Goal: Communication & Community: Ask a question

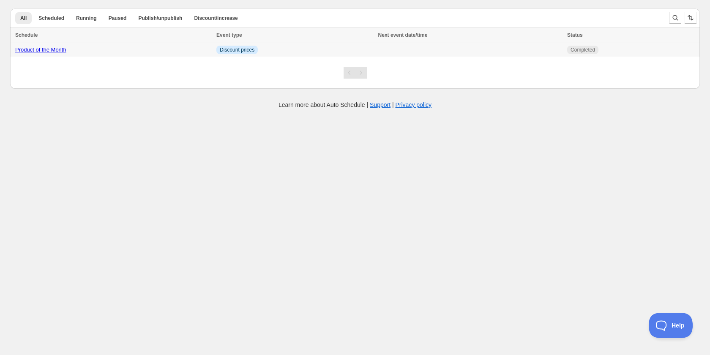
click at [52, 50] on link "Product of the Month" at bounding box center [40, 50] width 51 height 6
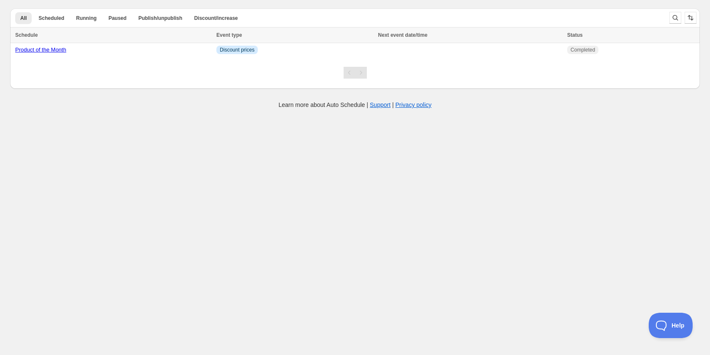
click at [163, 180] on body "Create schedule Help & support Cancel Discount prices Schedule a discount, sale…" at bounding box center [355, 177] width 710 height 355
click at [57, 50] on link "Product of the Month" at bounding box center [40, 50] width 51 height 6
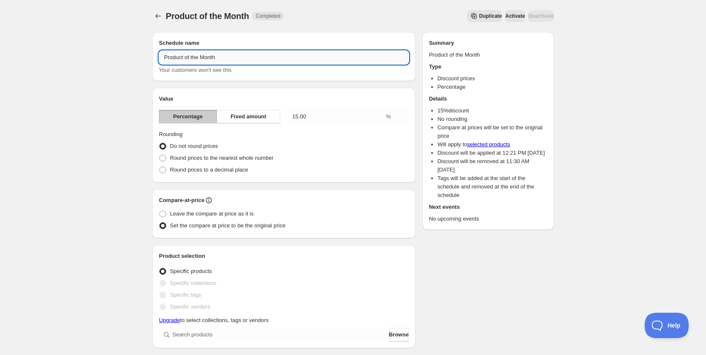
click at [210, 57] on input "Product of the Month" at bounding box center [284, 58] width 250 height 14
click at [237, 60] on input "Product of the Oct" at bounding box center [284, 58] width 250 height 14
type input "Product of the October"
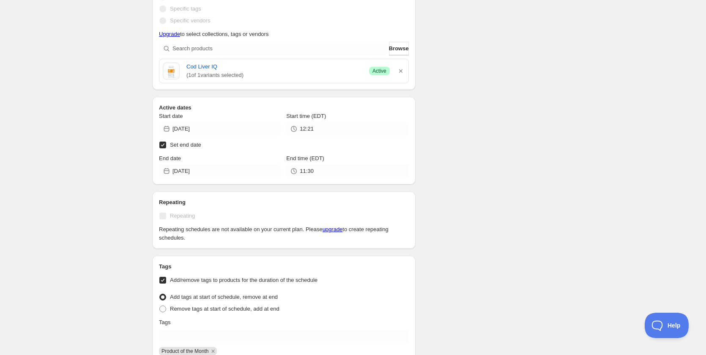
scroll to position [338, 0]
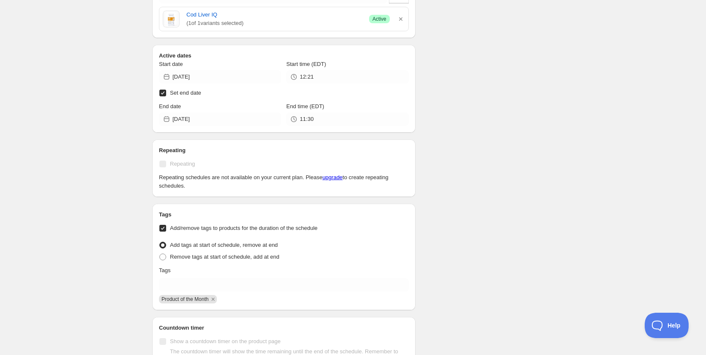
click at [471, 148] on div "Schedule name Product of the October Your customers won't see this Value Percen…" at bounding box center [349, 147] width 408 height 921
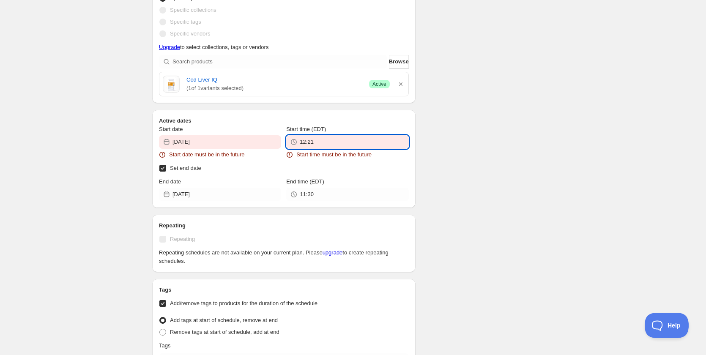
click at [347, 147] on input "12:21" at bounding box center [354, 142] width 109 height 14
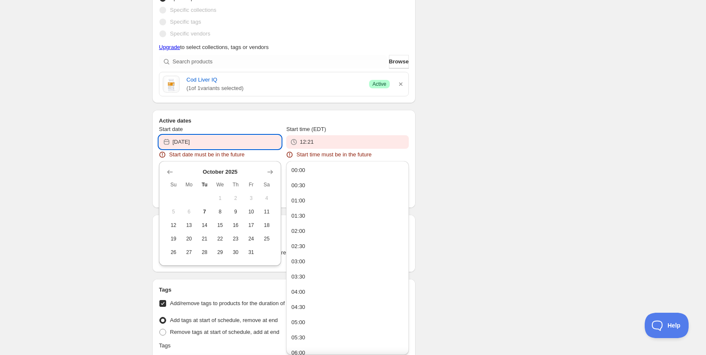
click at [219, 144] on input "[DATE]" at bounding box center [226, 142] width 109 height 14
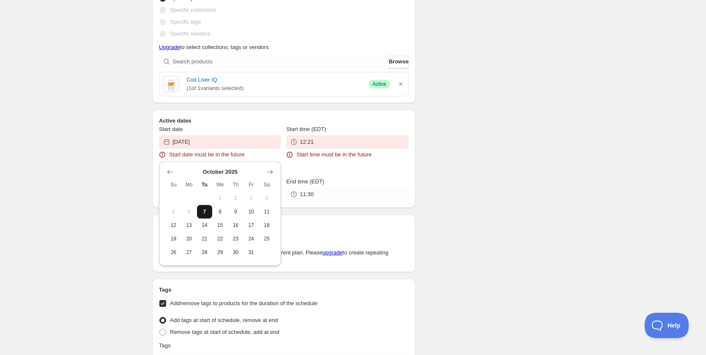
click at [205, 212] on span "7" at bounding box center [204, 211] width 9 height 7
type input "[DATE]"
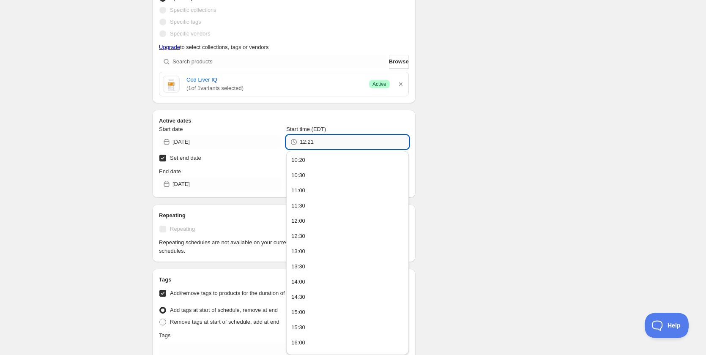
click at [333, 143] on input "12:21" at bounding box center [354, 142] width 109 height 14
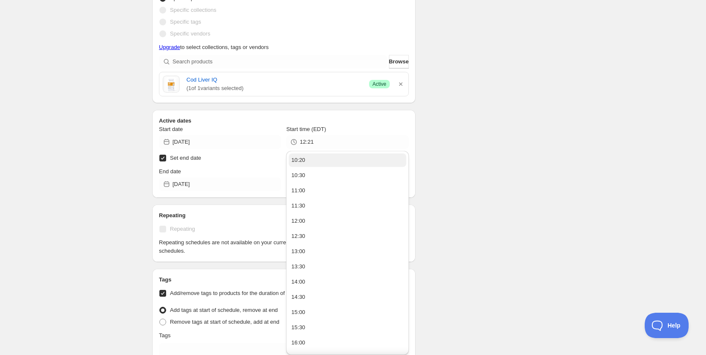
click at [323, 161] on button "10:20" at bounding box center [347, 160] width 117 height 14
type input "10:20"
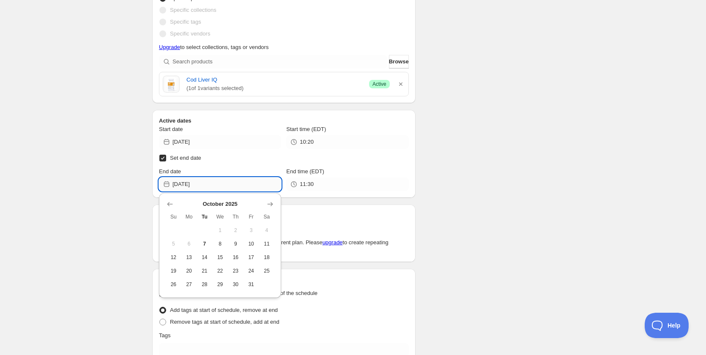
click at [230, 186] on input "[DATE]" at bounding box center [226, 185] width 109 height 14
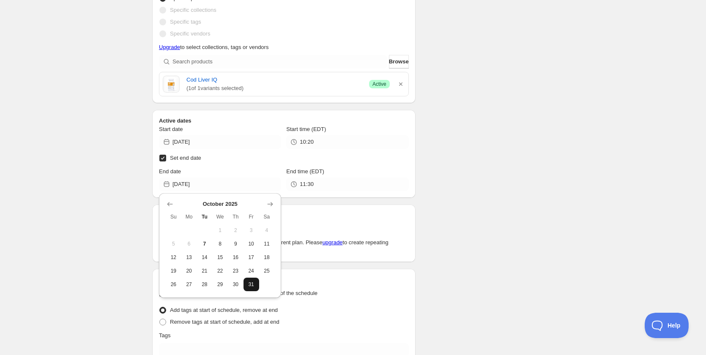
click at [254, 285] on span "31" at bounding box center [251, 284] width 9 height 7
type input "[DATE]"
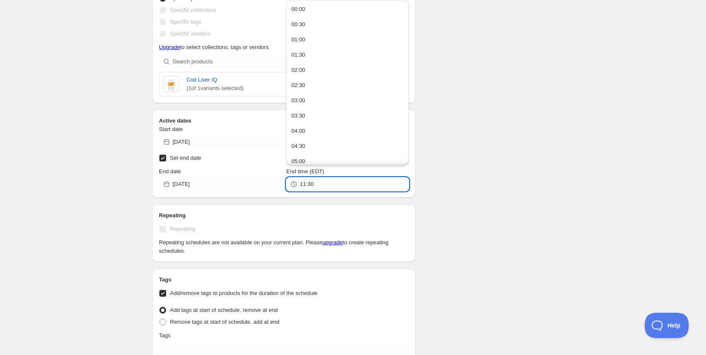
click at [343, 182] on input "11:30" at bounding box center [354, 185] width 109 height 14
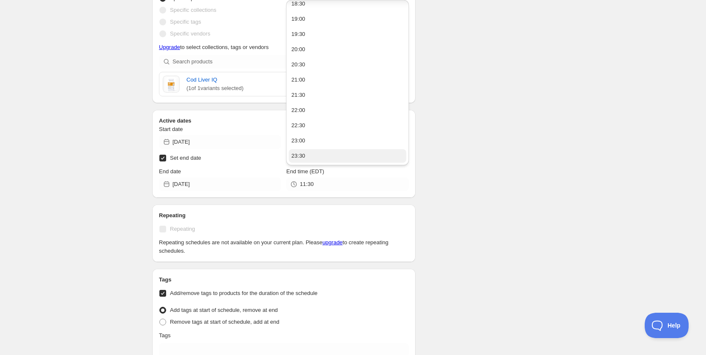
click at [342, 153] on button "23:30" at bounding box center [347, 156] width 117 height 14
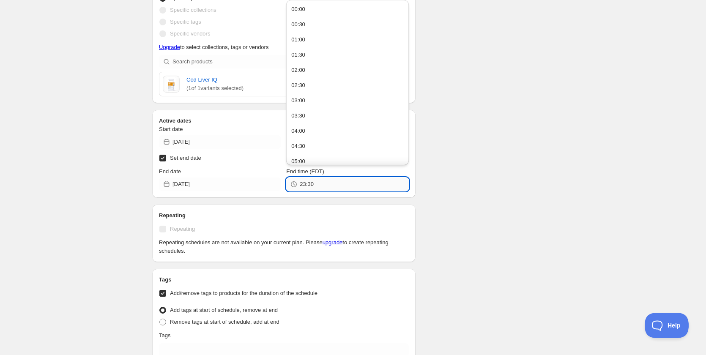
drag, startPoint x: 308, startPoint y: 184, endPoint x: 314, endPoint y: 183, distance: 6.0
click at [314, 183] on input "23:30" at bounding box center [354, 185] width 109 height 14
type input "23:59"
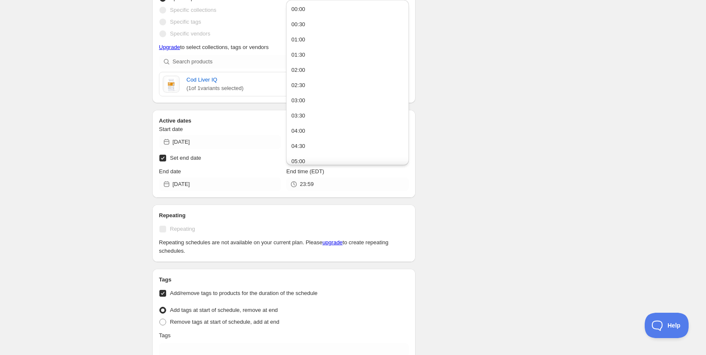
click at [531, 203] on div "There were some issues with your form submission Start date must be in the futu…" at bounding box center [349, 180] width 408 height 986
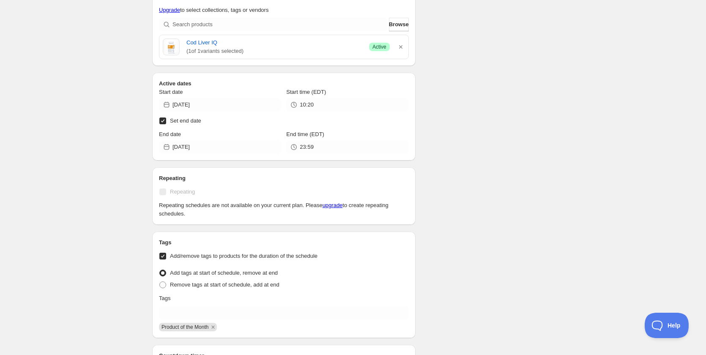
scroll to position [296, 0]
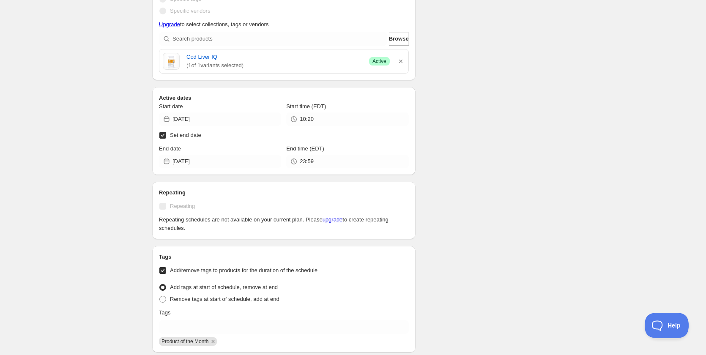
click at [515, 166] on div "Schedule name Product of the October Your customers won't see this Value Percen…" at bounding box center [349, 200] width 408 height 943
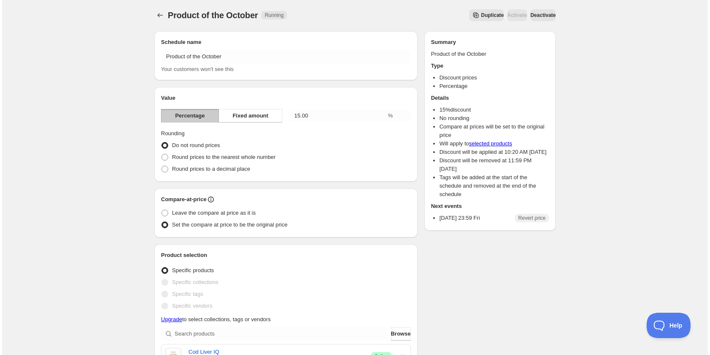
scroll to position [0, 0]
click at [157, 14] on icon "Schedules" at bounding box center [158, 16] width 8 height 8
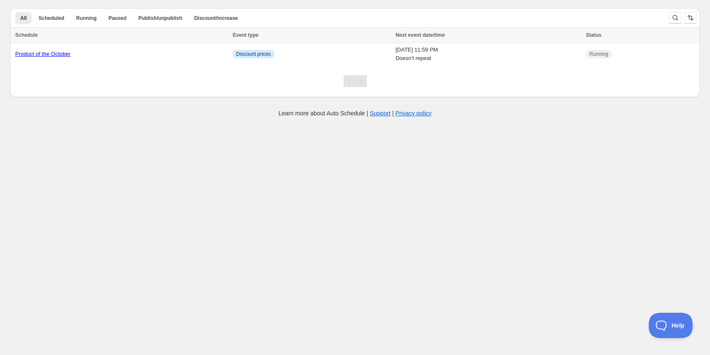
click at [222, 270] on body "Create schedule Help & support Cancel Discount prices Schedule a discount, sale…" at bounding box center [355, 177] width 710 height 355
click at [55, 53] on link "Product of the October" at bounding box center [42, 54] width 55 height 6
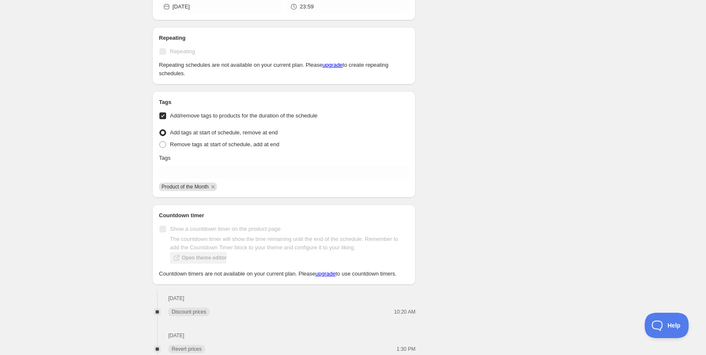
scroll to position [465, 0]
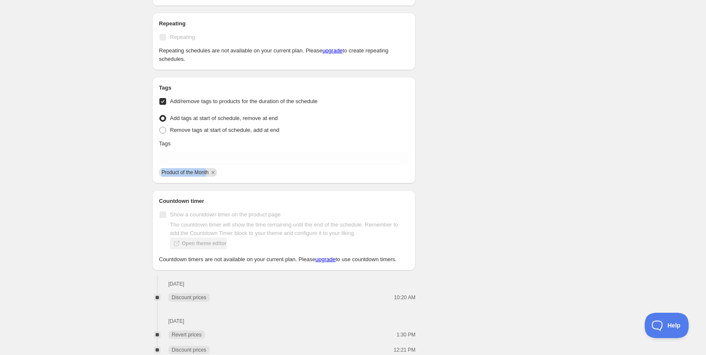
drag, startPoint x: 208, startPoint y: 174, endPoint x: 163, endPoint y: 174, distance: 45.7
click at [163, 174] on span "Product of the Month" at bounding box center [184, 173] width 47 height 6
drag, startPoint x: 209, startPoint y: 174, endPoint x: 158, endPoint y: 173, distance: 50.7
click at [158, 173] on div "Product of the Month" at bounding box center [283, 172] width 252 height 10
copy span "Product of the Month"
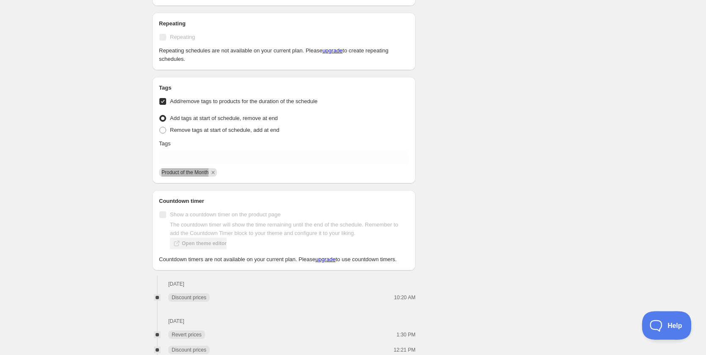
click at [670, 327] on span "Help" at bounding box center [664, 324] width 44 height 6
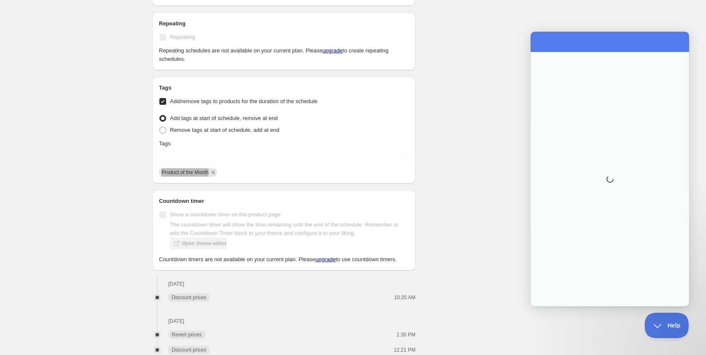
scroll to position [0, 0]
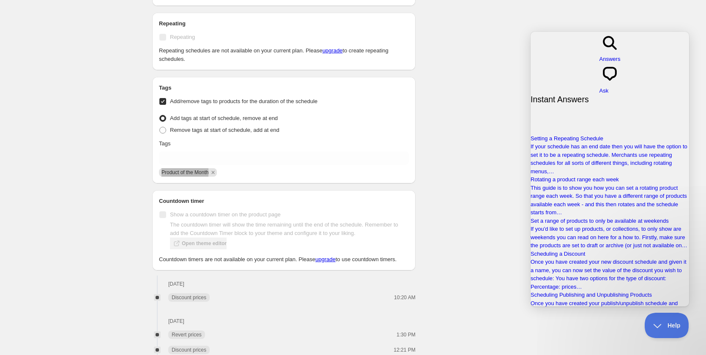
click at [621, 79] on span "chat-square" at bounding box center [609, 82] width 21 height 6
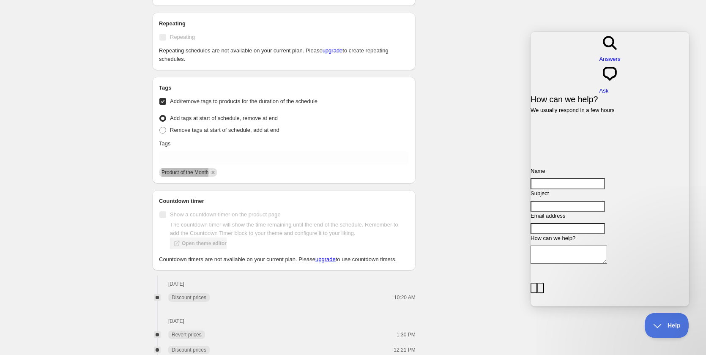
click at [605, 178] on input "Name" at bounding box center [568, 183] width 74 height 11
type input "Clint Berry"
click at [575, 201] on input "Subject" at bounding box center [568, 206] width 74 height 11
type input "Discount combine"
type input "dev.clintb@gmail.com"
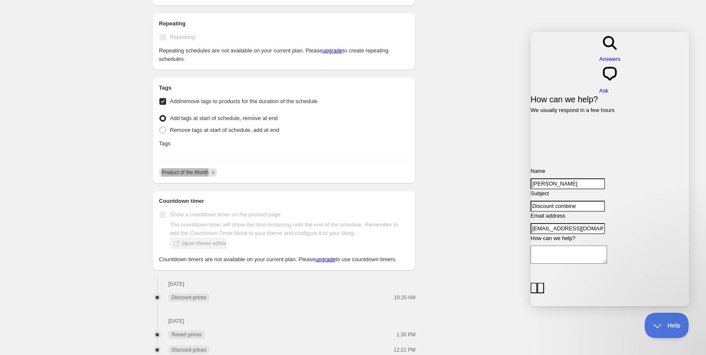
click at [578, 249] on textarea "How can we help?" at bounding box center [569, 255] width 77 height 18
click at [426, 184] on div "Schedule name Product of the October Your customers won't see this Value Percen…" at bounding box center [349, 31] width 408 height 943
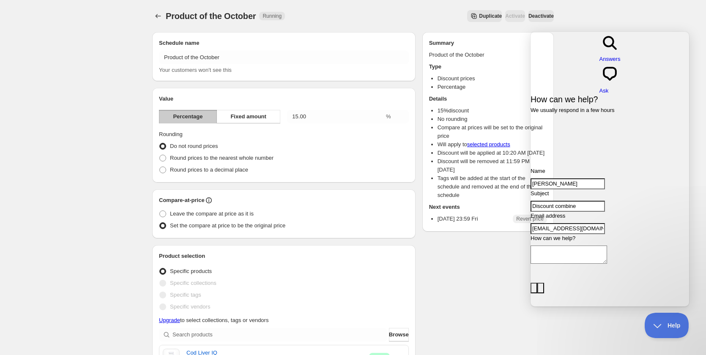
click at [571, 246] on textarea "How can we help?" at bounding box center [569, 255] width 77 height 18
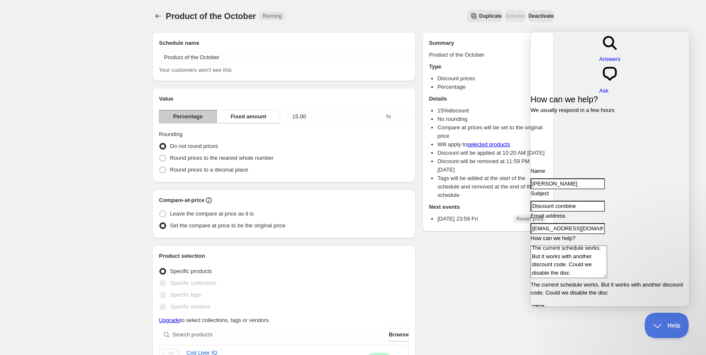
scroll to position [3, 0]
type textarea "The current schedule works. But it works with another discount code. Could we d…"
